Goal: Communication & Community: Ask a question

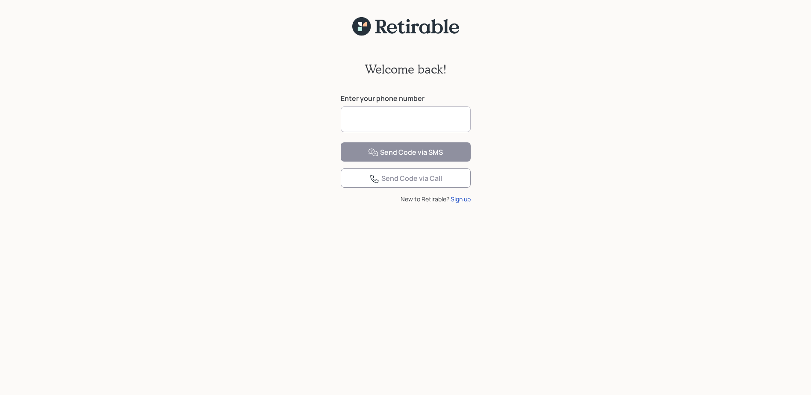
click at [383, 121] on input at bounding box center [406, 119] width 130 height 26
type input "**********"
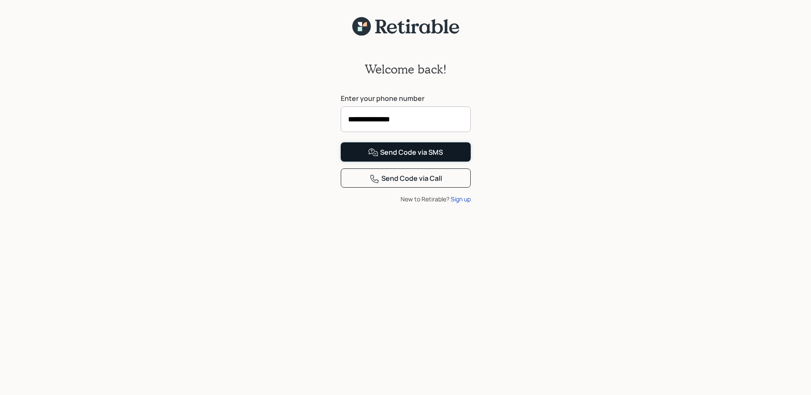
click at [409, 158] on div "Send Code via SMS" at bounding box center [405, 152] width 75 height 10
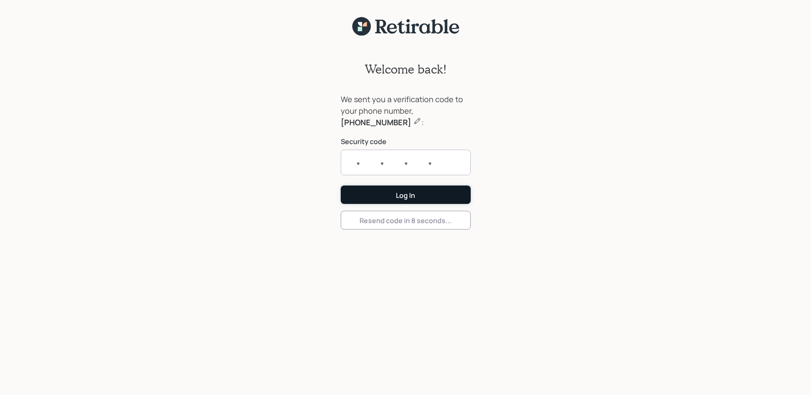
click at [399, 195] on form "We sent you a verification code to your phone number, [PHONE_NUMBER] : Security…" at bounding box center [406, 162] width 130 height 136
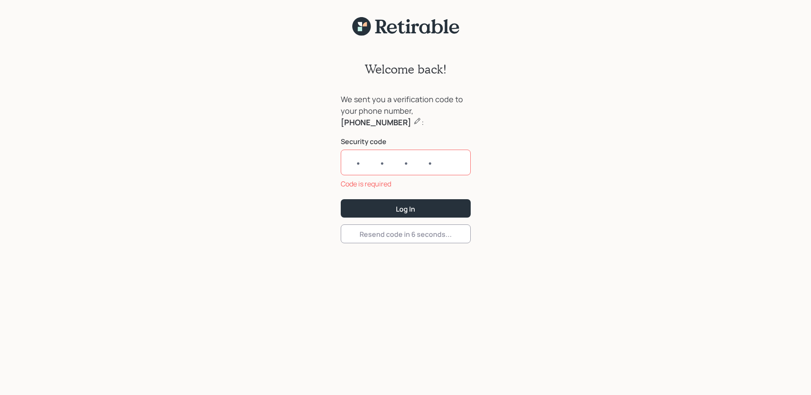
click at [350, 163] on input "text" at bounding box center [406, 163] width 130 height 26
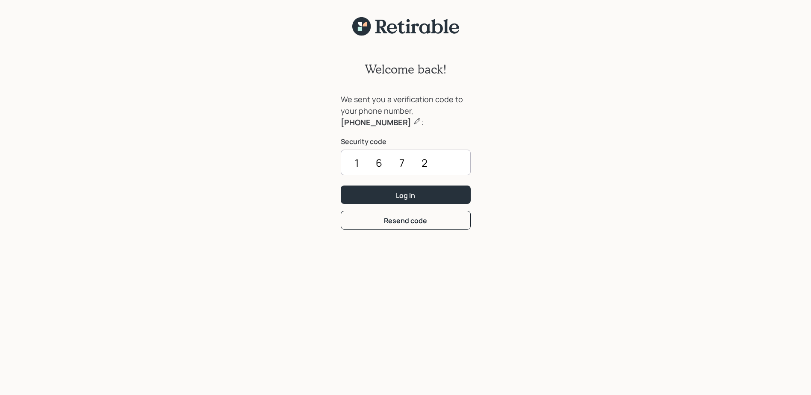
click at [358, 167] on input "1672" at bounding box center [406, 163] width 130 height 26
type input "2672"
click at [411, 195] on div "Log In" at bounding box center [405, 195] width 19 height 9
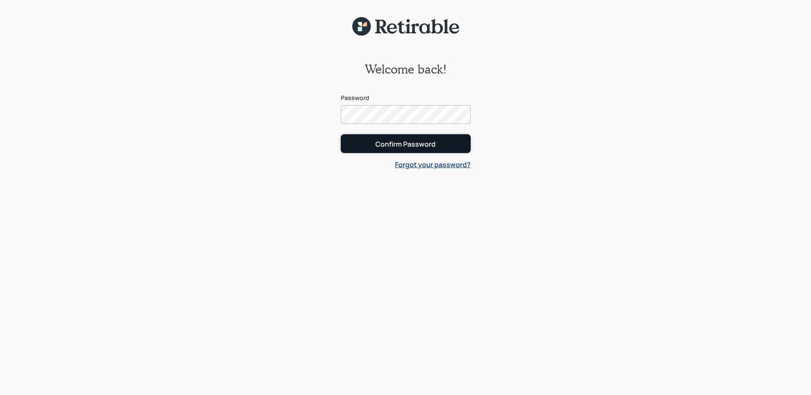
click at [407, 141] on div "Confirm Password" at bounding box center [405, 143] width 60 height 9
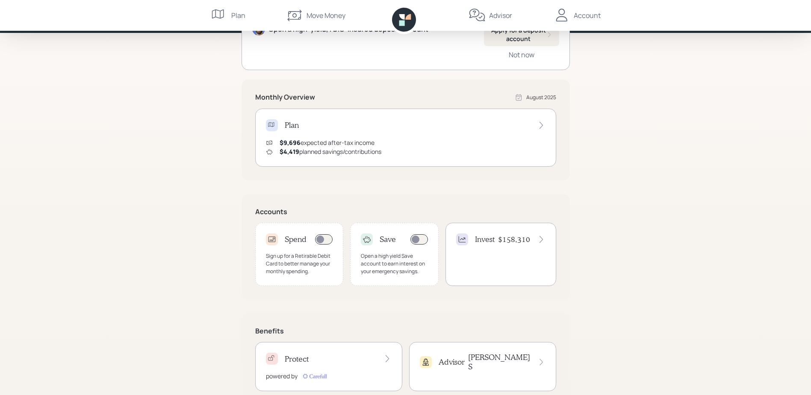
scroll to position [133, 0]
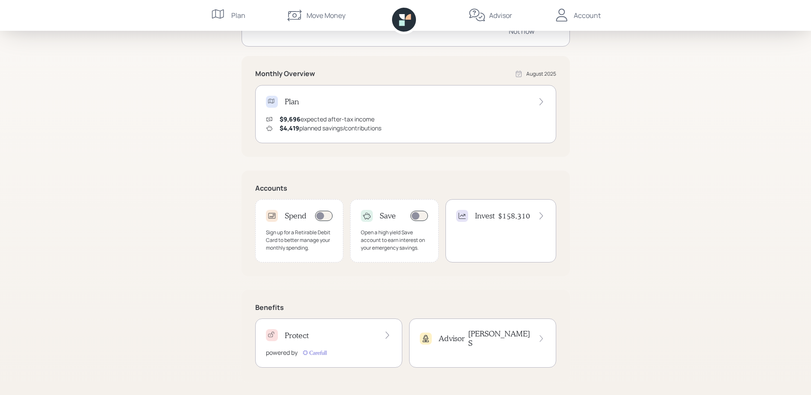
click at [471, 334] on div "Advisor [PERSON_NAME]" at bounding box center [483, 338] width 126 height 18
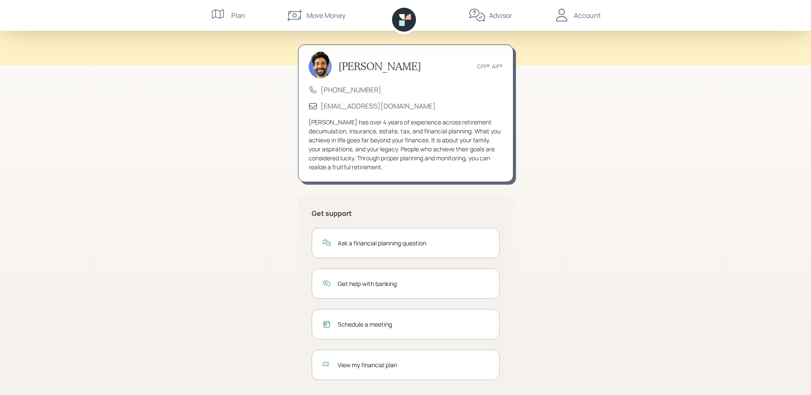
scroll to position [41, 0]
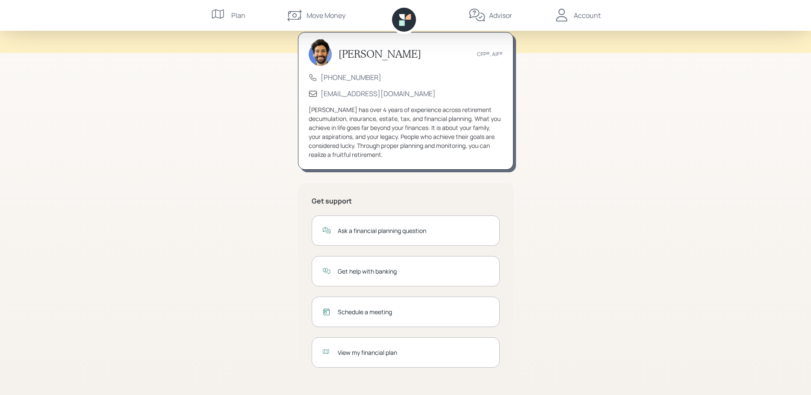
click at [372, 270] on div "Get help with banking" at bounding box center [413, 271] width 151 height 9
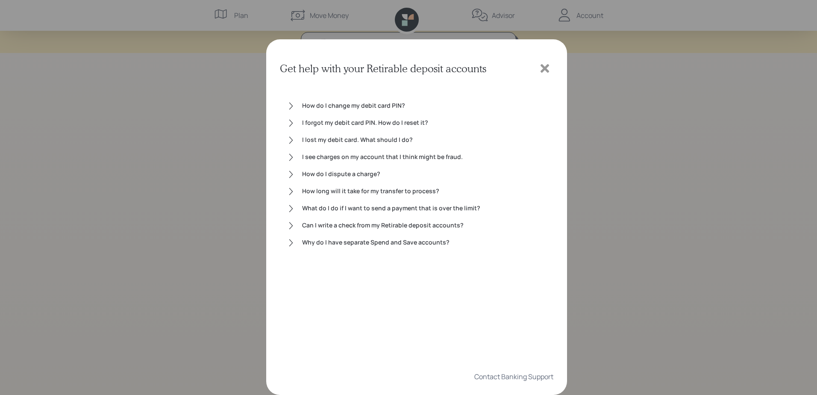
click at [544, 69] on icon at bounding box center [545, 68] width 9 height 9
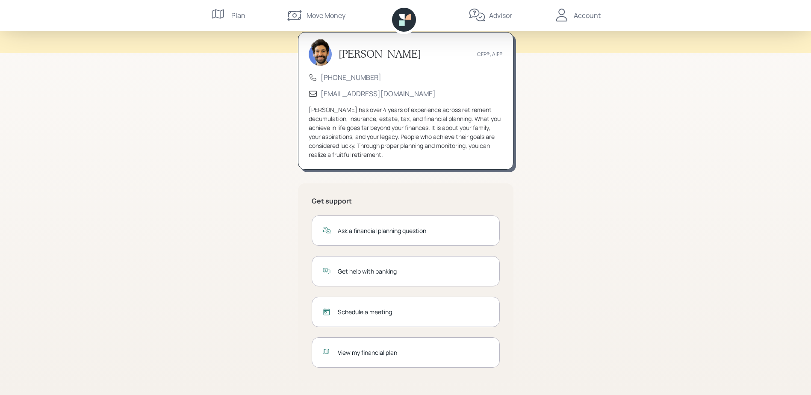
click at [392, 232] on div "Ask a financial planning question" at bounding box center [413, 230] width 151 height 9
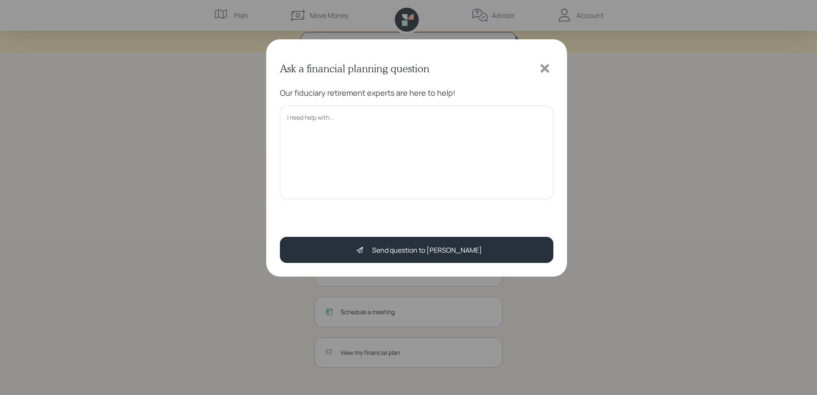
click at [343, 117] on textarea at bounding box center [417, 152] width 274 height 93
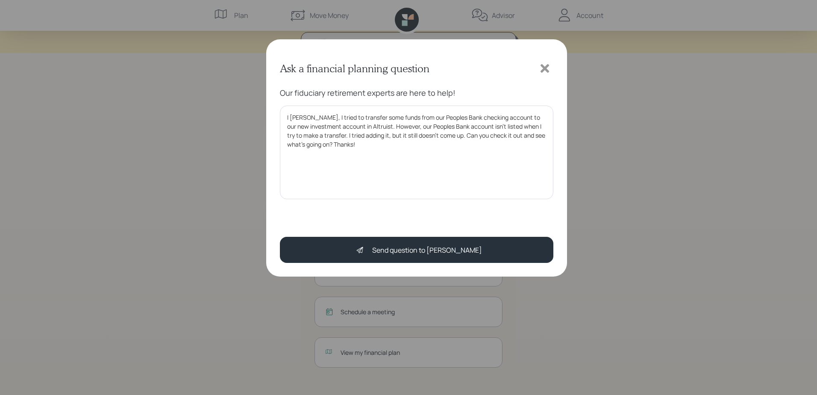
click at [373, 124] on textarea "I [PERSON_NAME], I tried to transfer some funds from our Peoples Bank checking …" at bounding box center [417, 152] width 274 height 93
click at [305, 118] on textarea "I [PERSON_NAME], I tried to transfer some funds from our Peoples Bank checking …" at bounding box center [417, 152] width 274 height 93
click at [447, 144] on textarea "I [PERSON_NAME], I went on the Altruist website and tried to transfer some fund…" at bounding box center [417, 152] width 274 height 93
drag, startPoint x: 454, startPoint y: 127, endPoint x: 420, endPoint y: 136, distance: 34.6
click at [420, 136] on textarea "I [PERSON_NAME], I went on the Altruist website and tried to transfer some fund…" at bounding box center [417, 152] width 274 height 93
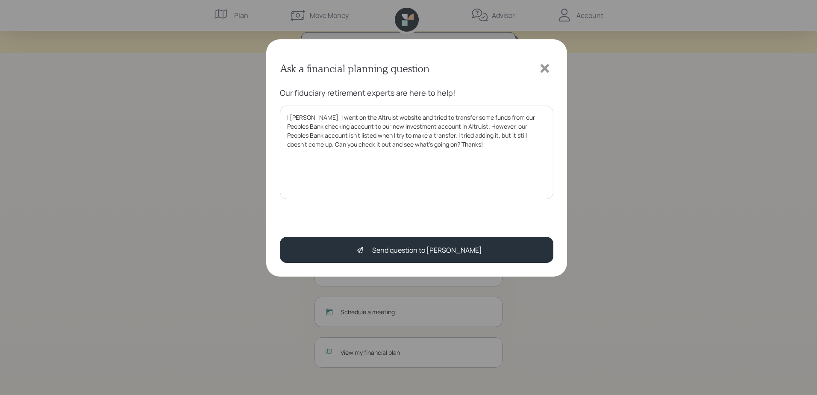
click at [486, 127] on textarea "I [PERSON_NAME], I went on the Altruist website and tried to transfer some fund…" at bounding box center [417, 152] width 274 height 93
drag, startPoint x: 480, startPoint y: 127, endPoint x: 418, endPoint y: 136, distance: 62.7
click at [418, 136] on textarea "I [PERSON_NAME], I went on the Altruist website and tried to transfer some fund…" at bounding box center [417, 152] width 274 height 93
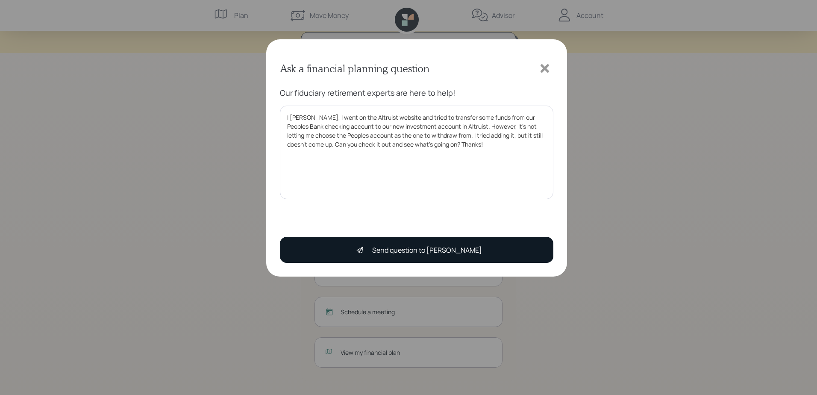
type textarea "I [PERSON_NAME], I went on the Altruist website and tried to transfer some fund…"
click at [432, 249] on div "Send question to [PERSON_NAME]" at bounding box center [427, 250] width 110 height 10
